Goal: Information Seeking & Learning: Learn about a topic

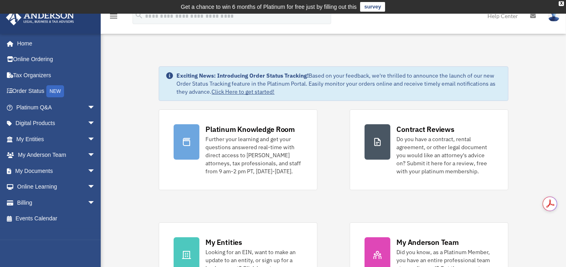
click at [561, 4] on div "X" at bounding box center [561, 3] width 5 height 5
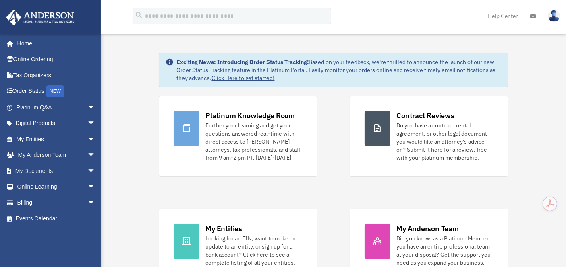
scroll to position [45, 0]
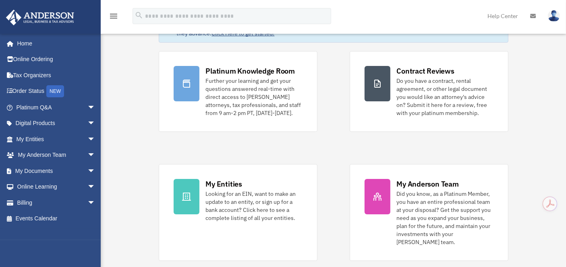
click at [246, 198] on div "Looking for an EIN, want to make an update to an entity, or sign up for a bank …" at bounding box center [254, 206] width 97 height 32
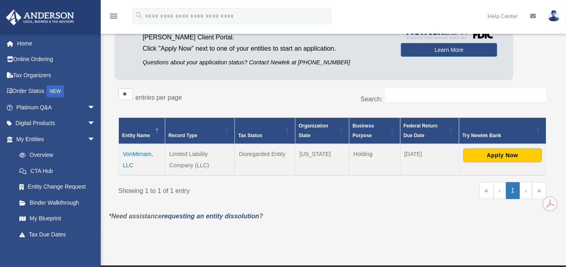
scroll to position [89, 0]
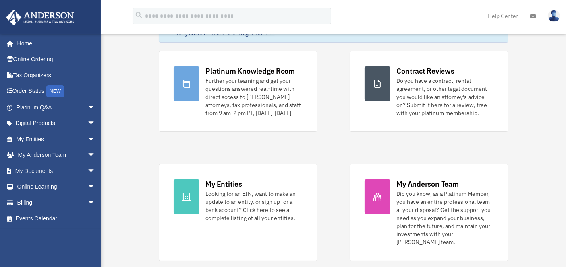
click at [247, 186] on div "My Entities Looking for an EIN, want to make an update to an entity, or sign up…" at bounding box center [254, 200] width 97 height 43
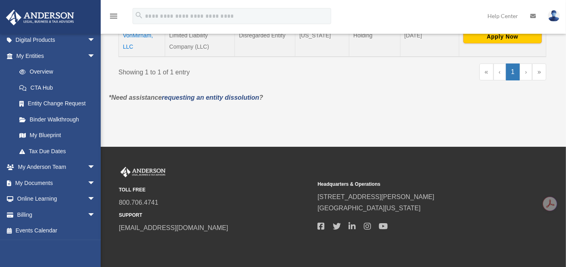
scroll to position [231, 0]
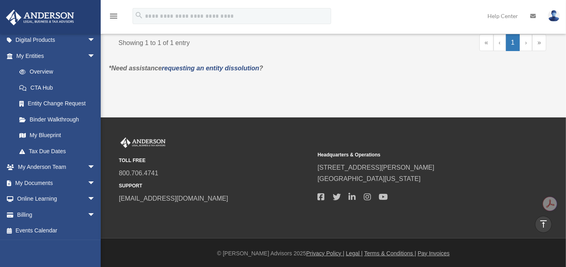
click at [41, 180] on link "My Documents arrow_drop_down" at bounding box center [57, 183] width 102 height 16
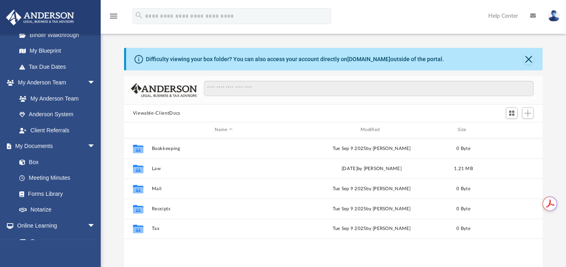
scroll to position [224, 0]
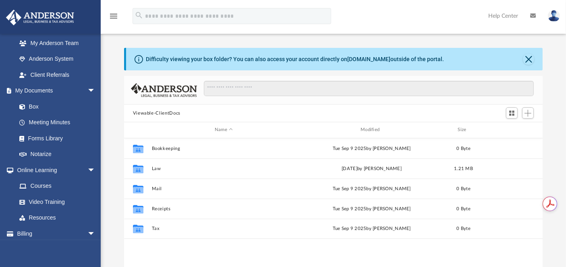
click at [37, 105] on link "Box" at bounding box center [55, 107] width 88 height 16
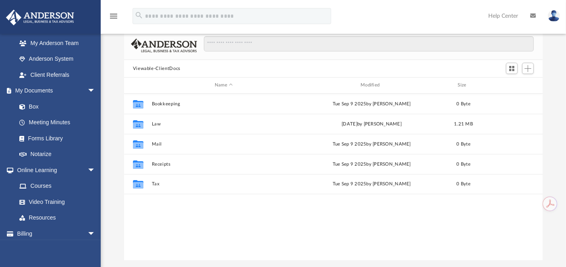
click at [31, 108] on link "Box" at bounding box center [55, 107] width 88 height 16
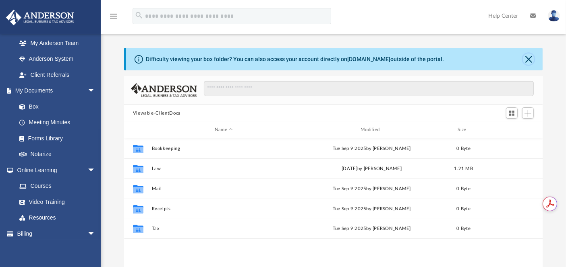
click at [528, 57] on button "Close" at bounding box center [528, 59] width 11 height 11
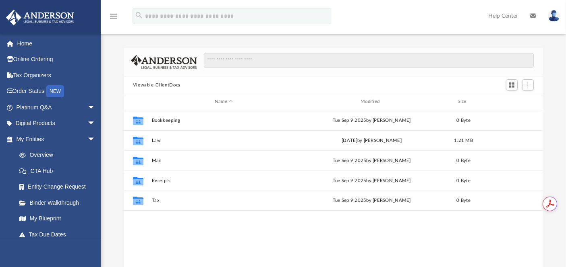
click at [44, 101] on link "Platinum Q&A arrow_drop_down" at bounding box center [57, 107] width 102 height 16
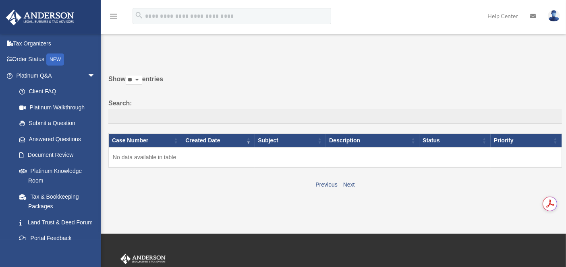
scroll to position [45, 0]
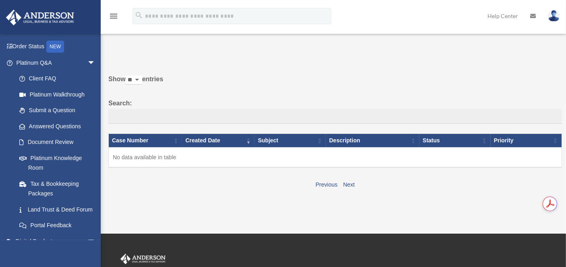
click at [72, 112] on link "Submit a Question" at bounding box center [57, 111] width 92 height 16
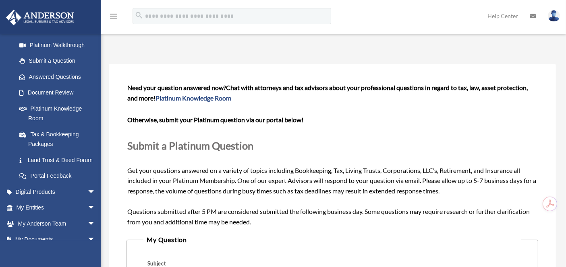
scroll to position [45, 0]
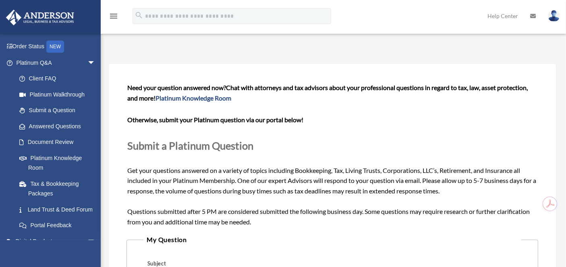
click at [60, 123] on link "Answered Questions" at bounding box center [59, 126] width 96 height 16
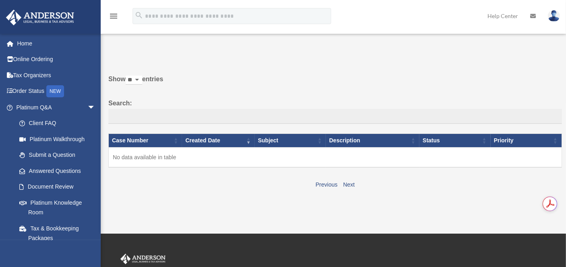
click at [56, 121] on link "Client FAQ" at bounding box center [57, 124] width 92 height 16
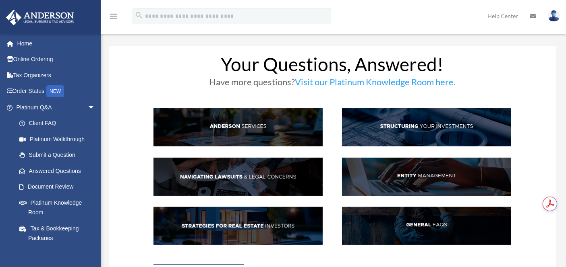
click at [41, 202] on link "Platinum Knowledge Room" at bounding box center [59, 208] width 96 height 26
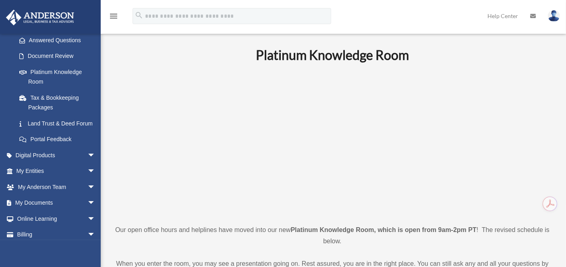
scroll to position [134, 0]
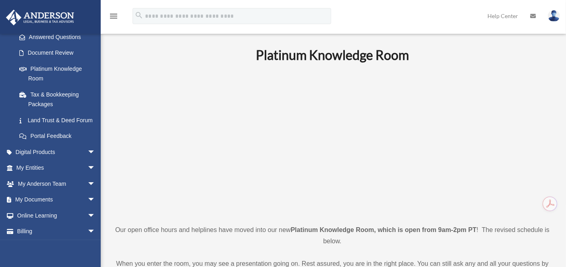
click at [87, 176] on span "arrow_drop_down" at bounding box center [95, 168] width 16 height 17
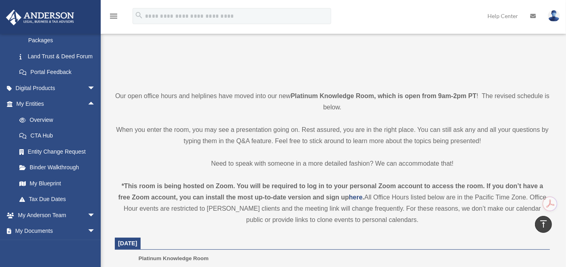
scroll to position [167, 0]
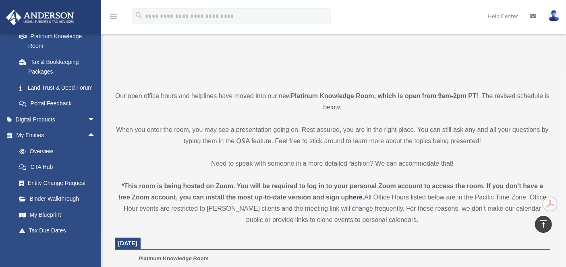
click at [87, 128] on span "arrow_drop_down" at bounding box center [95, 120] width 16 height 17
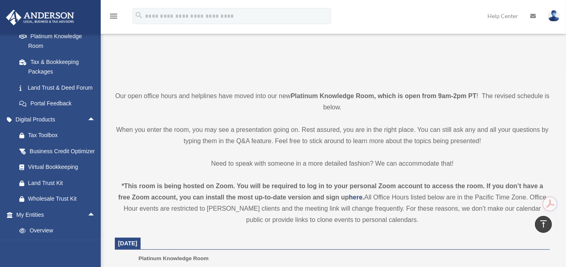
click at [87, 128] on span "arrow_drop_up" at bounding box center [95, 120] width 16 height 17
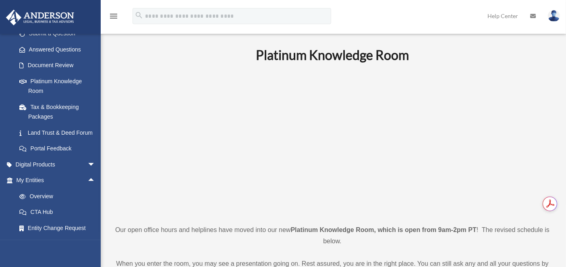
scroll to position [134, 0]
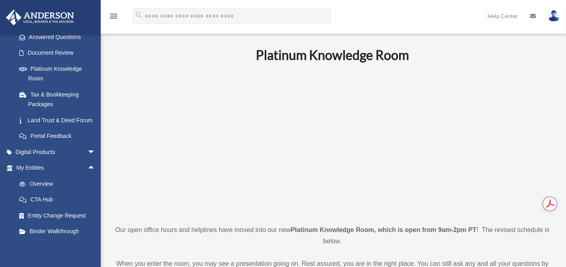
click at [87, 174] on span "arrow_drop_up" at bounding box center [95, 168] width 16 height 17
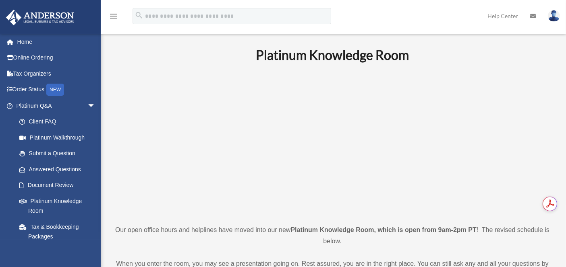
scroll to position [0, 0]
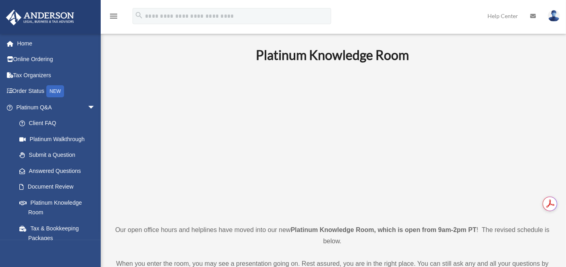
click at [87, 104] on span "arrow_drop_down" at bounding box center [95, 107] width 16 height 17
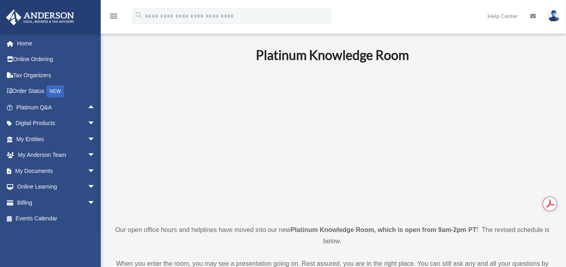
click at [28, 44] on link "Home" at bounding box center [57, 43] width 102 height 16
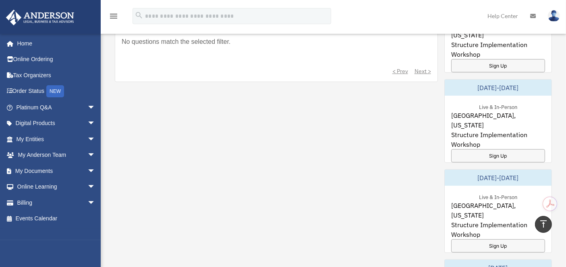
scroll to position [403, 0]
